Goal: Transaction & Acquisition: Purchase product/service

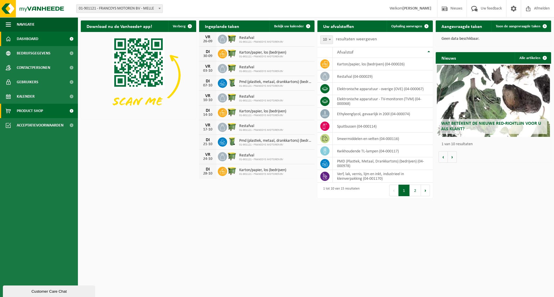
click at [44, 110] on link "Product Shop" at bounding box center [39, 111] width 78 height 14
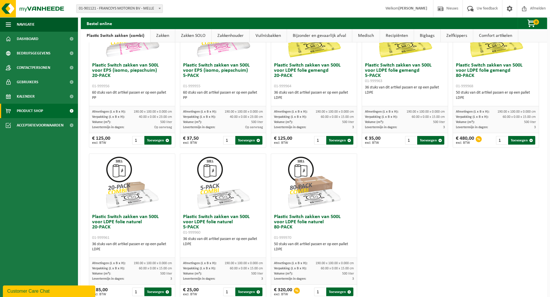
scroll to position [231, 0]
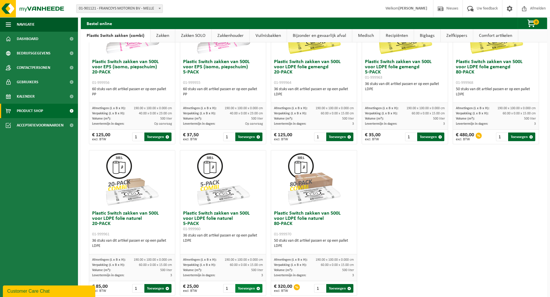
click at [246, 291] on button "Toevoegen" at bounding box center [248, 289] width 27 height 9
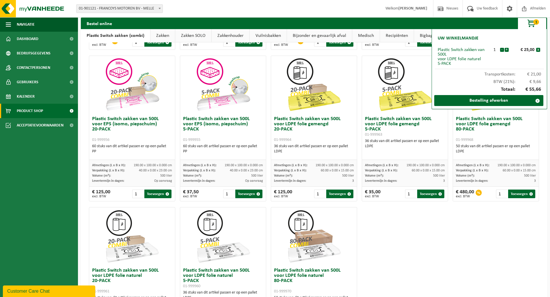
scroll to position [173, 0]
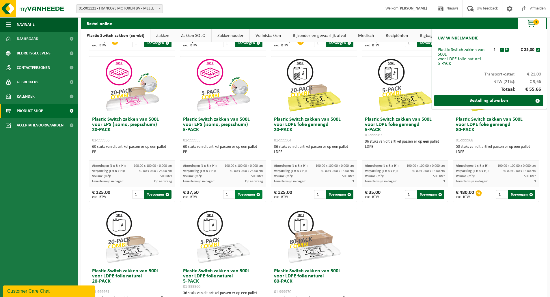
click at [244, 196] on button "Toevoegen" at bounding box center [248, 194] width 27 height 9
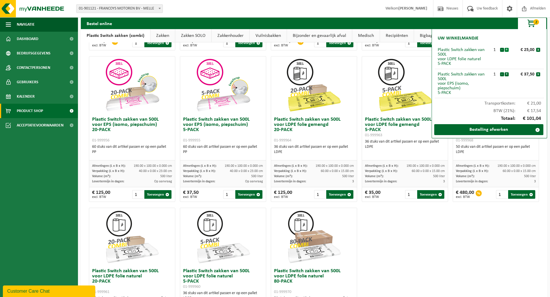
click at [506, 51] on button "+" at bounding box center [506, 50] width 4 height 4
click at [506, 75] on button "+" at bounding box center [506, 74] width 4 height 4
click at [507, 132] on link "Bestelling afwerken" at bounding box center [488, 129] width 109 height 11
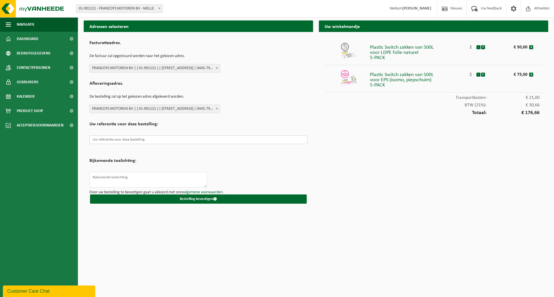
click at [114, 141] on input "text" at bounding box center [198, 140] width 218 height 9
paste input "PO25006588"
type input "PO25006588"
click at [120, 179] on textarea at bounding box center [147, 180] width 117 height 16
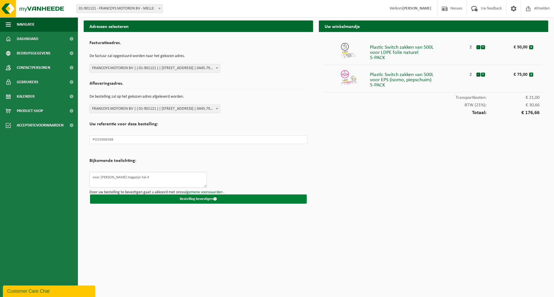
type textarea "voor Tim magazijn hal 4"
click at [182, 199] on button "Bestelling bevestigen" at bounding box center [198, 199] width 217 height 9
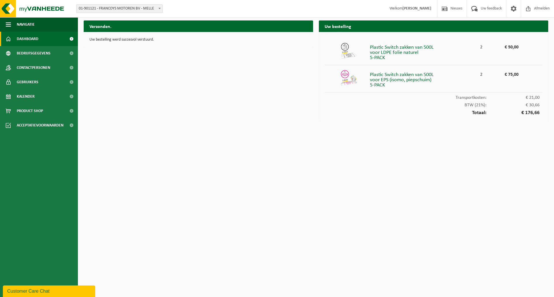
click at [32, 40] on span "Dashboard" at bounding box center [28, 39] width 22 height 14
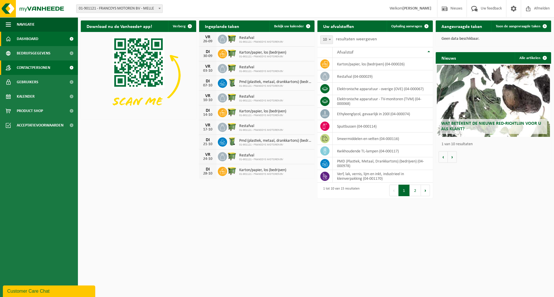
click at [32, 72] on span "Contactpersonen" at bounding box center [33, 68] width 33 height 14
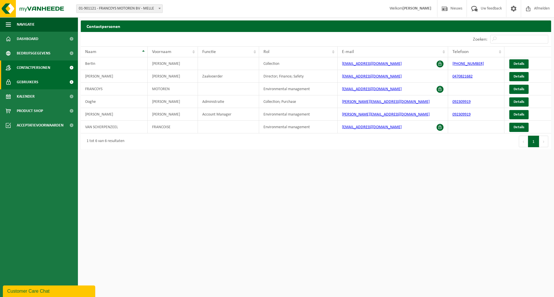
click at [30, 86] on span "Gebruikers" at bounding box center [28, 82] width 22 height 14
